Goal: Task Accomplishment & Management: Manage account settings

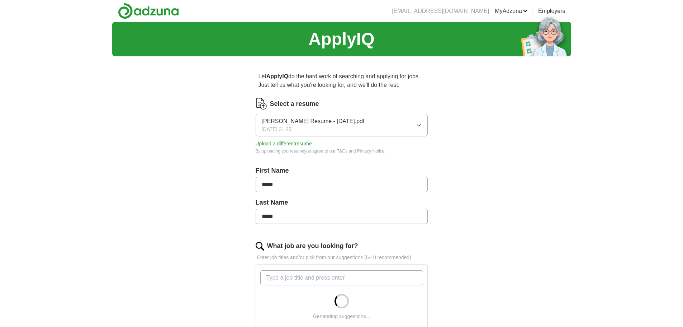
click at [419, 127] on icon "button" at bounding box center [419, 125] width 6 height 6
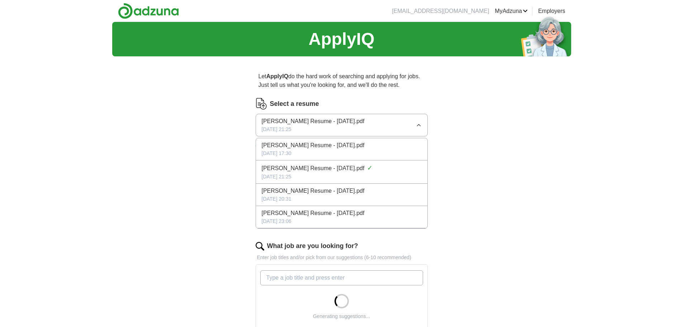
click at [353, 147] on span "[PERSON_NAME] Resume - [DATE].pdf" at bounding box center [313, 145] width 103 height 9
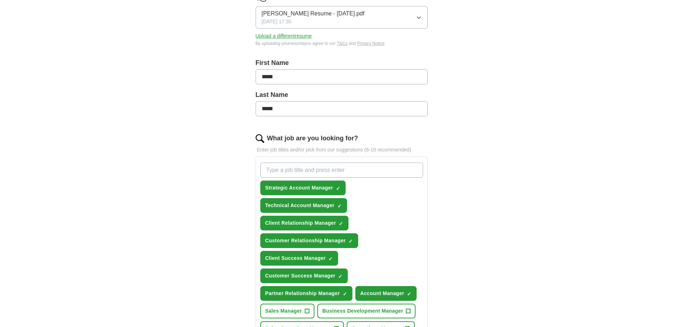
scroll to position [144, 0]
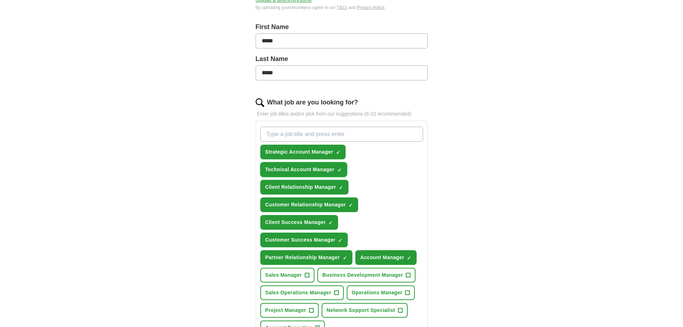
click at [0, 0] on span "×" at bounding box center [0, 0] width 0 height 0
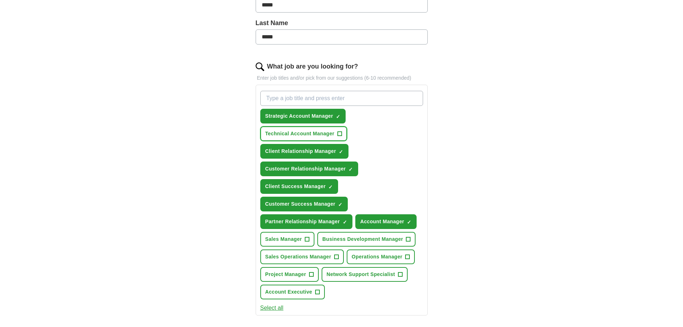
scroll to position [215, 0]
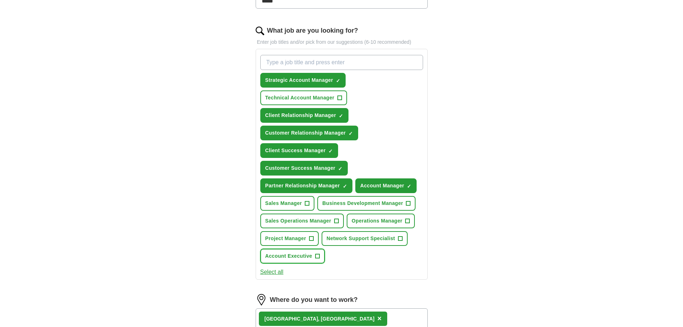
click at [317, 255] on span "+" at bounding box center [317, 256] width 4 height 6
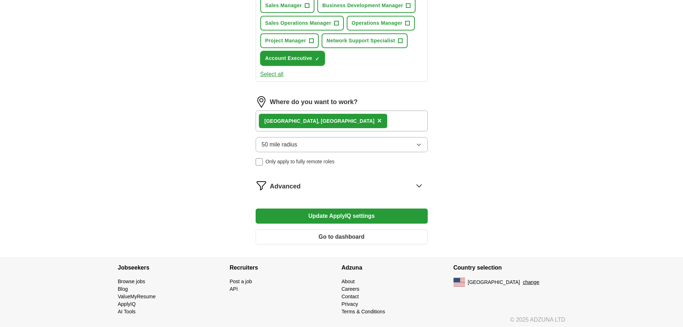
scroll to position [416, 0]
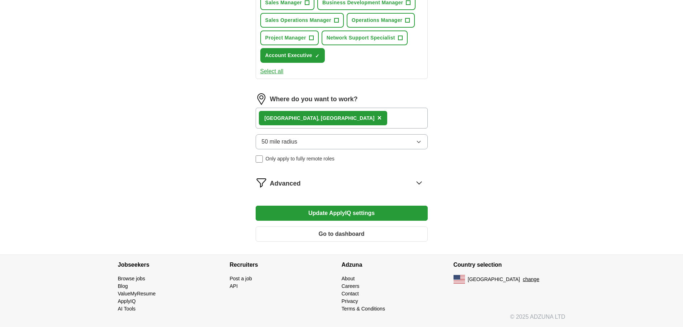
click at [418, 181] on icon at bounding box center [419, 182] width 11 height 11
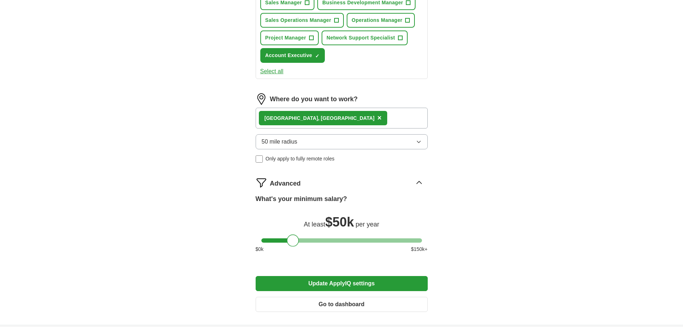
drag, startPoint x: 309, startPoint y: 242, endPoint x: 296, endPoint y: 245, distance: 12.5
click at [296, 245] on div at bounding box center [293, 240] width 12 height 12
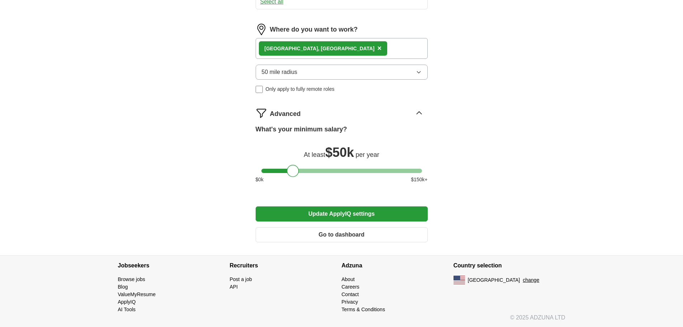
scroll to position [486, 0]
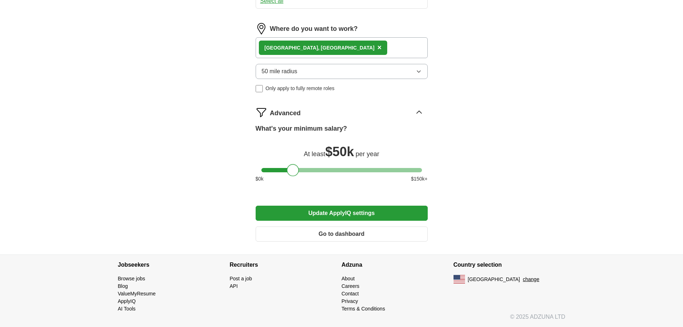
click at [321, 212] on button "Update ApplyIQ settings" at bounding box center [342, 213] width 172 height 15
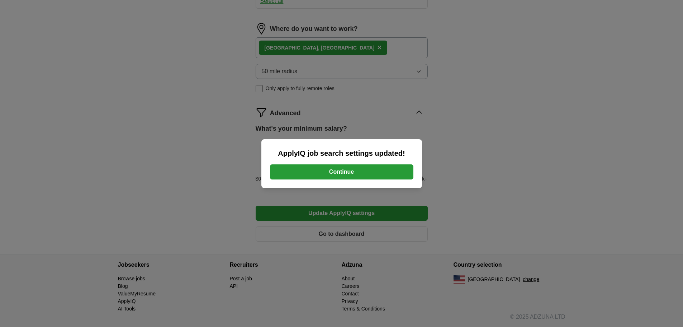
click at [337, 176] on button "Continue" at bounding box center [342, 171] width 144 height 15
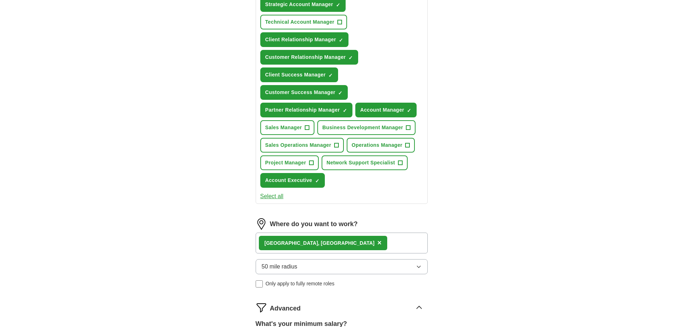
scroll to position [271, 0]
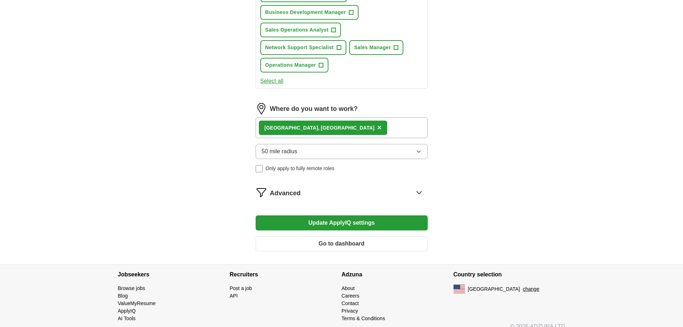
scroll to position [433, 0]
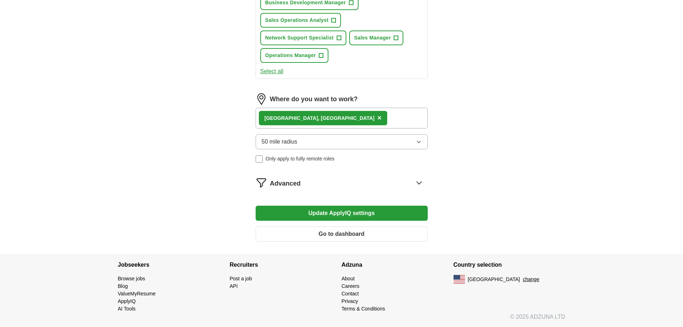
click at [424, 181] on icon at bounding box center [419, 182] width 11 height 11
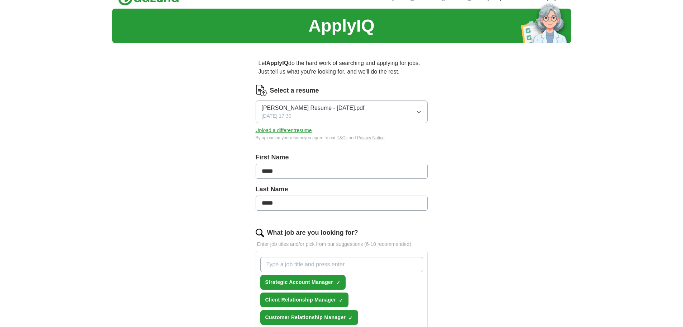
scroll to position [0, 0]
